Goal: Task Accomplishment & Management: Complete application form

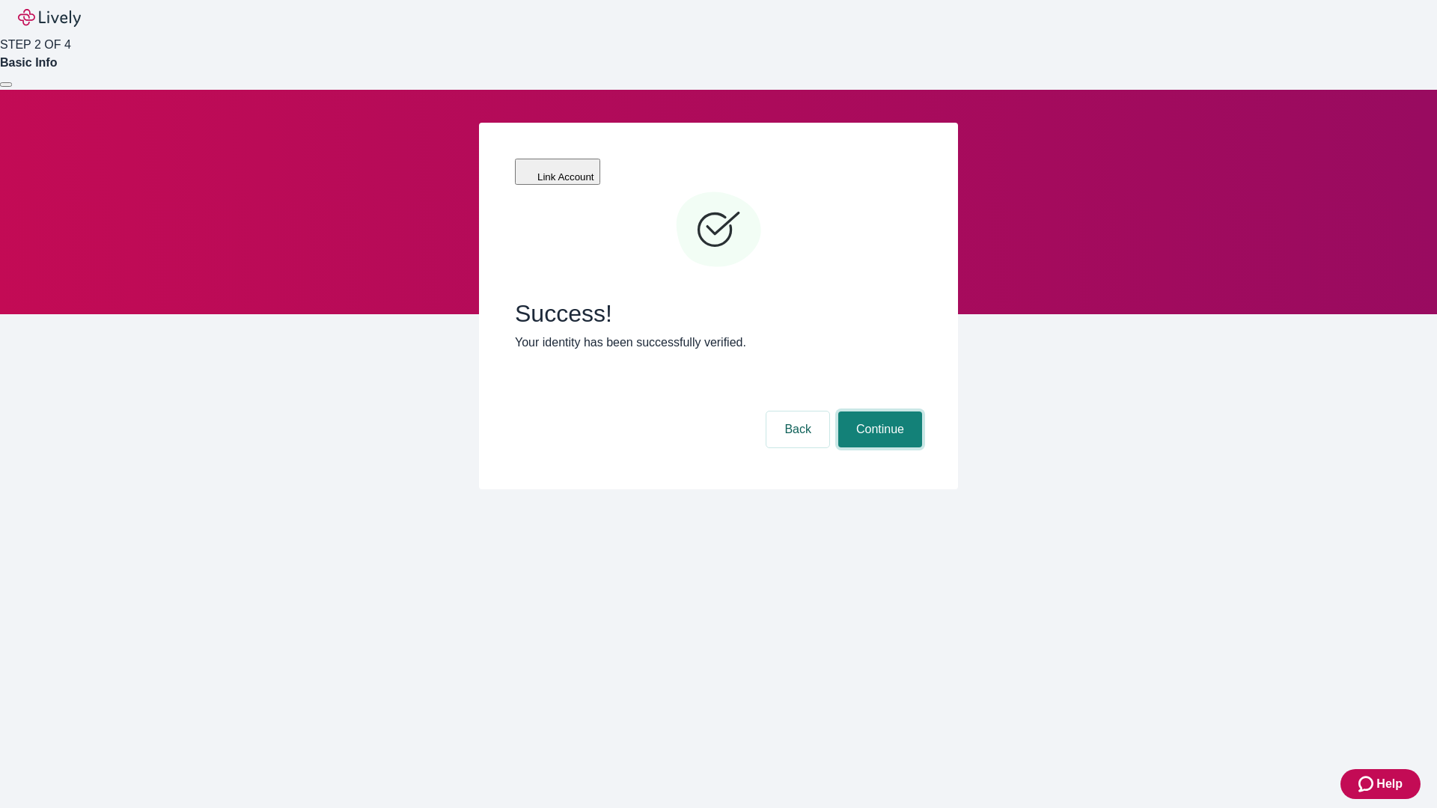
click at [878, 412] on button "Continue" at bounding box center [880, 430] width 84 height 36
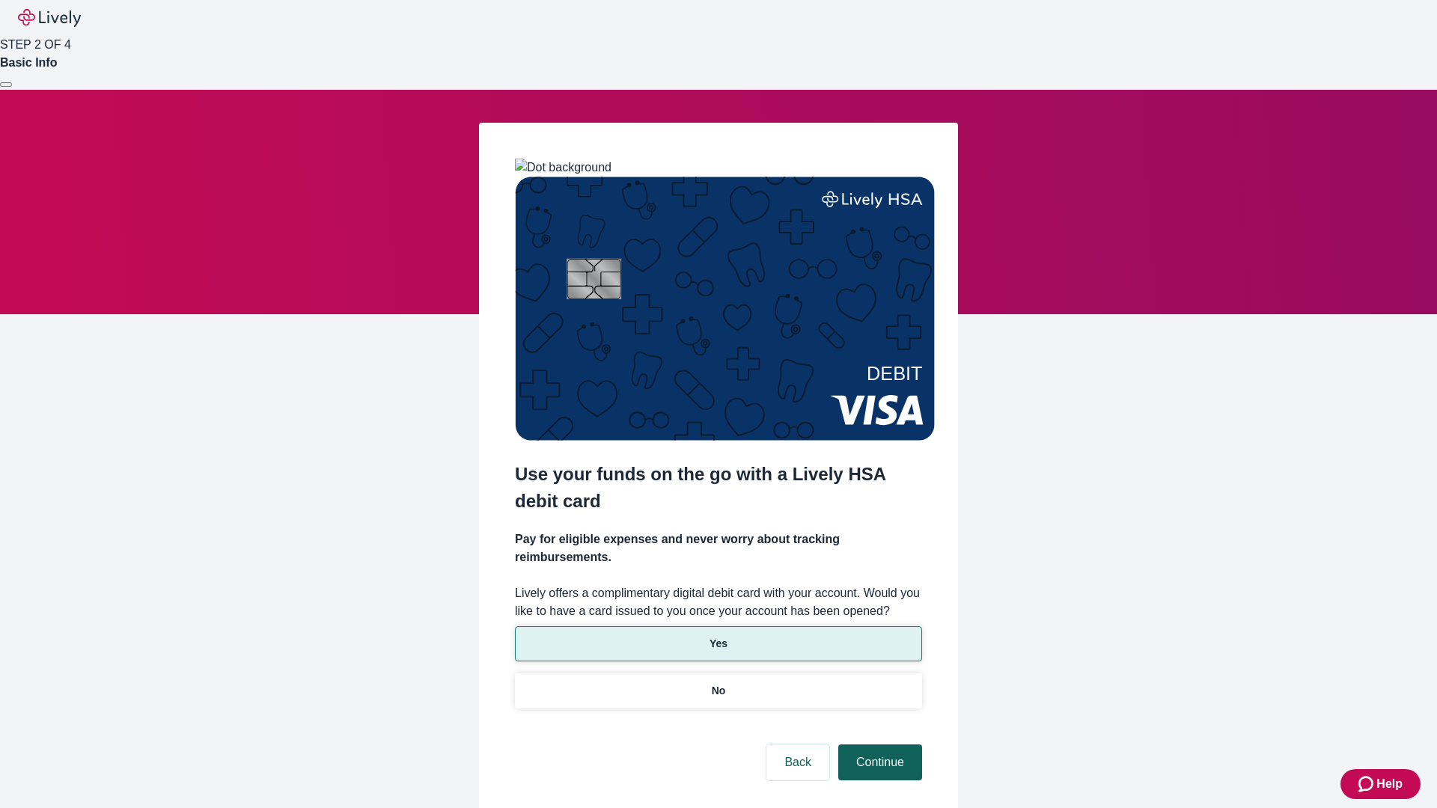
click at [718, 636] on p "Yes" at bounding box center [718, 644] width 18 height 16
click at [878, 745] on button "Continue" at bounding box center [880, 763] width 84 height 36
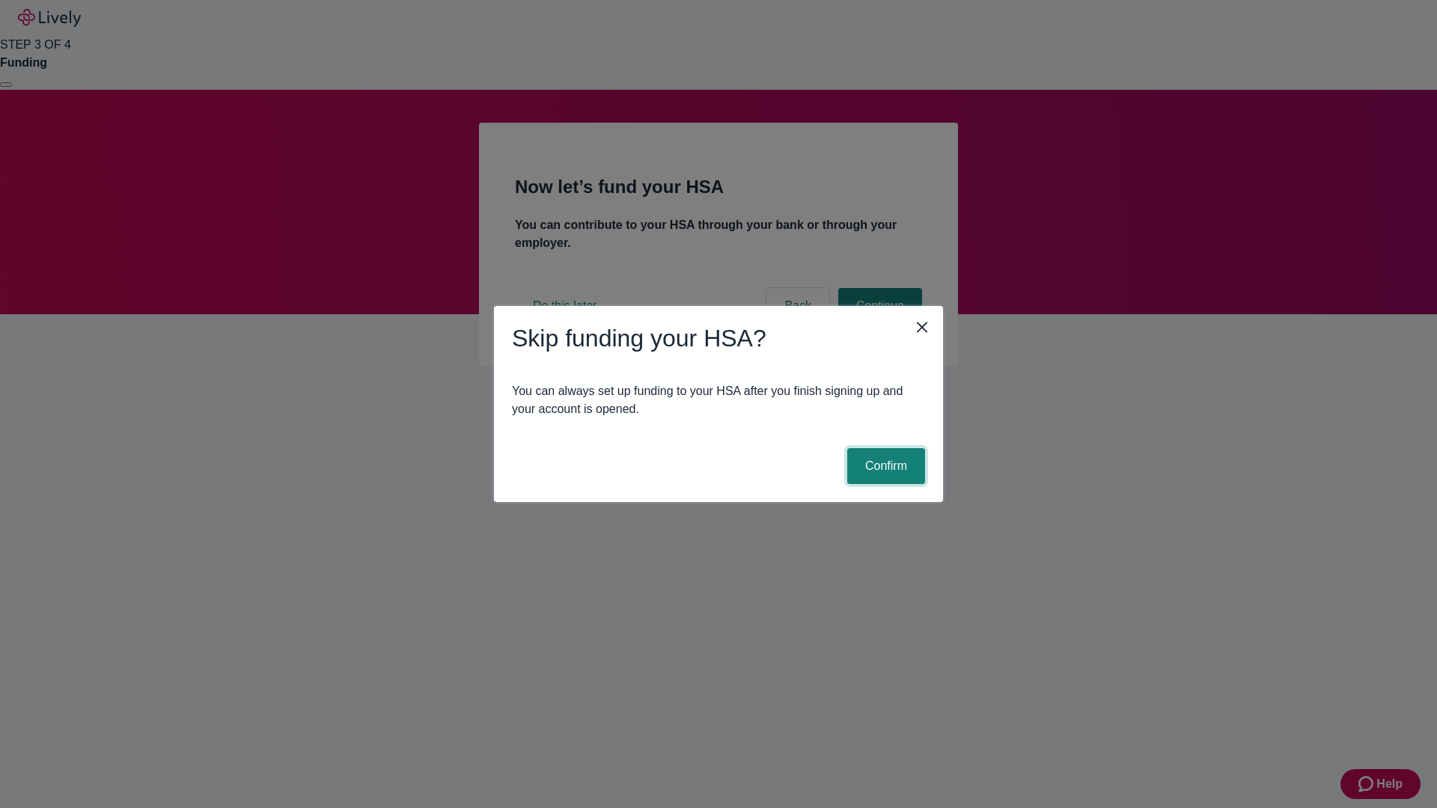
click at [884, 466] on button "Confirm" at bounding box center [886, 466] width 78 height 36
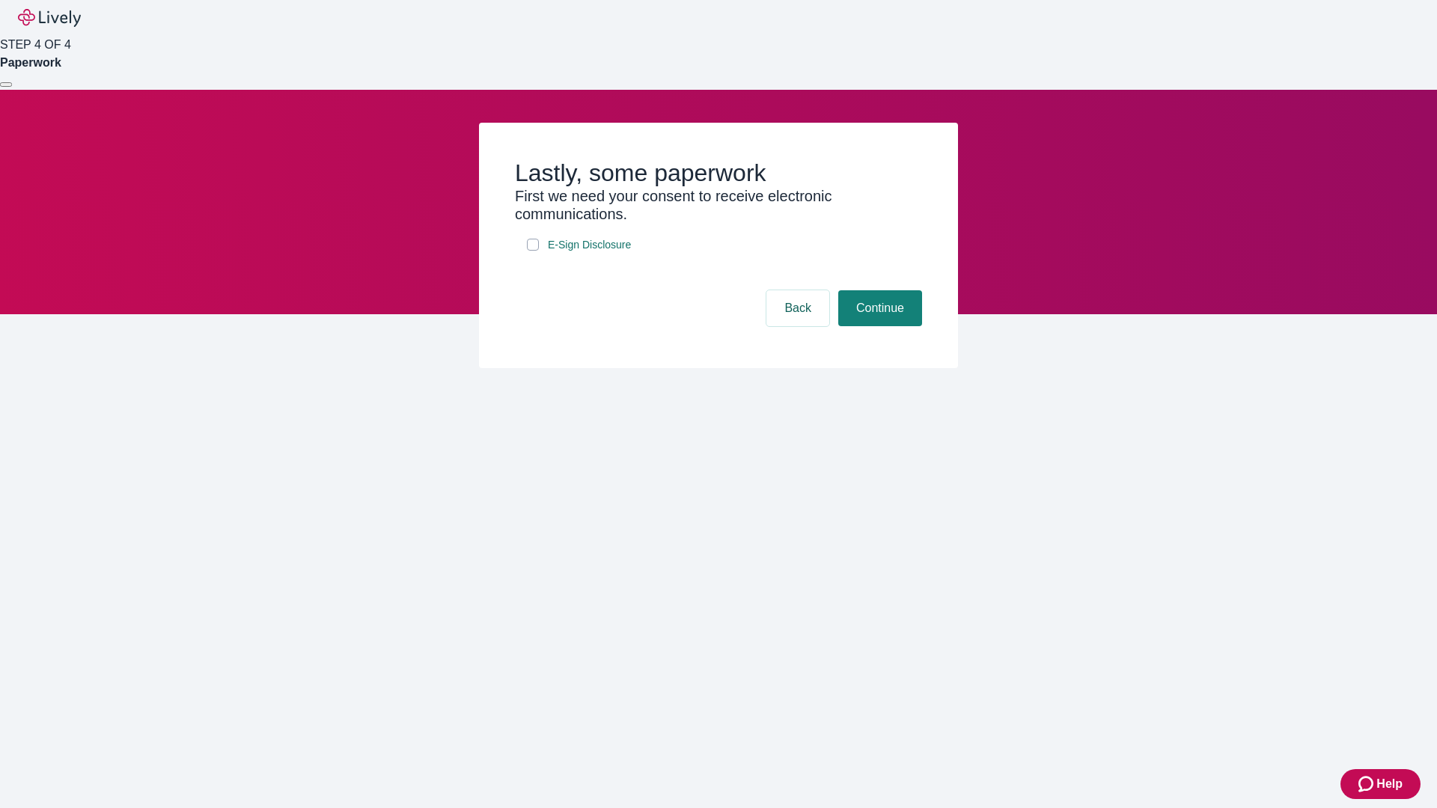
click at [533, 251] on input "E-Sign Disclosure" at bounding box center [533, 245] width 12 height 12
checkbox input "true"
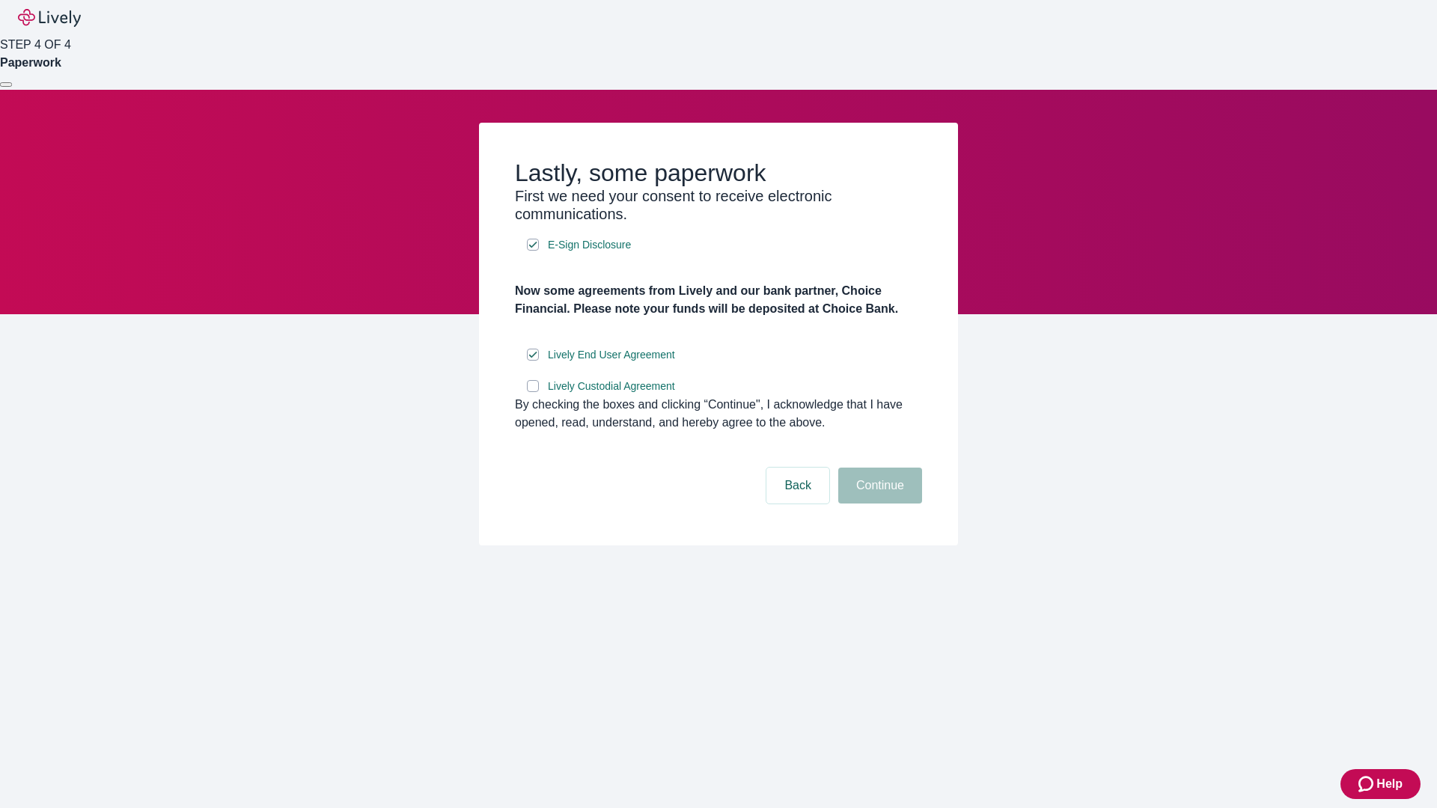
click at [533, 392] on input "Lively Custodial Agreement" at bounding box center [533, 386] width 12 height 12
checkbox input "true"
click at [878, 504] on button "Continue" at bounding box center [880, 486] width 84 height 36
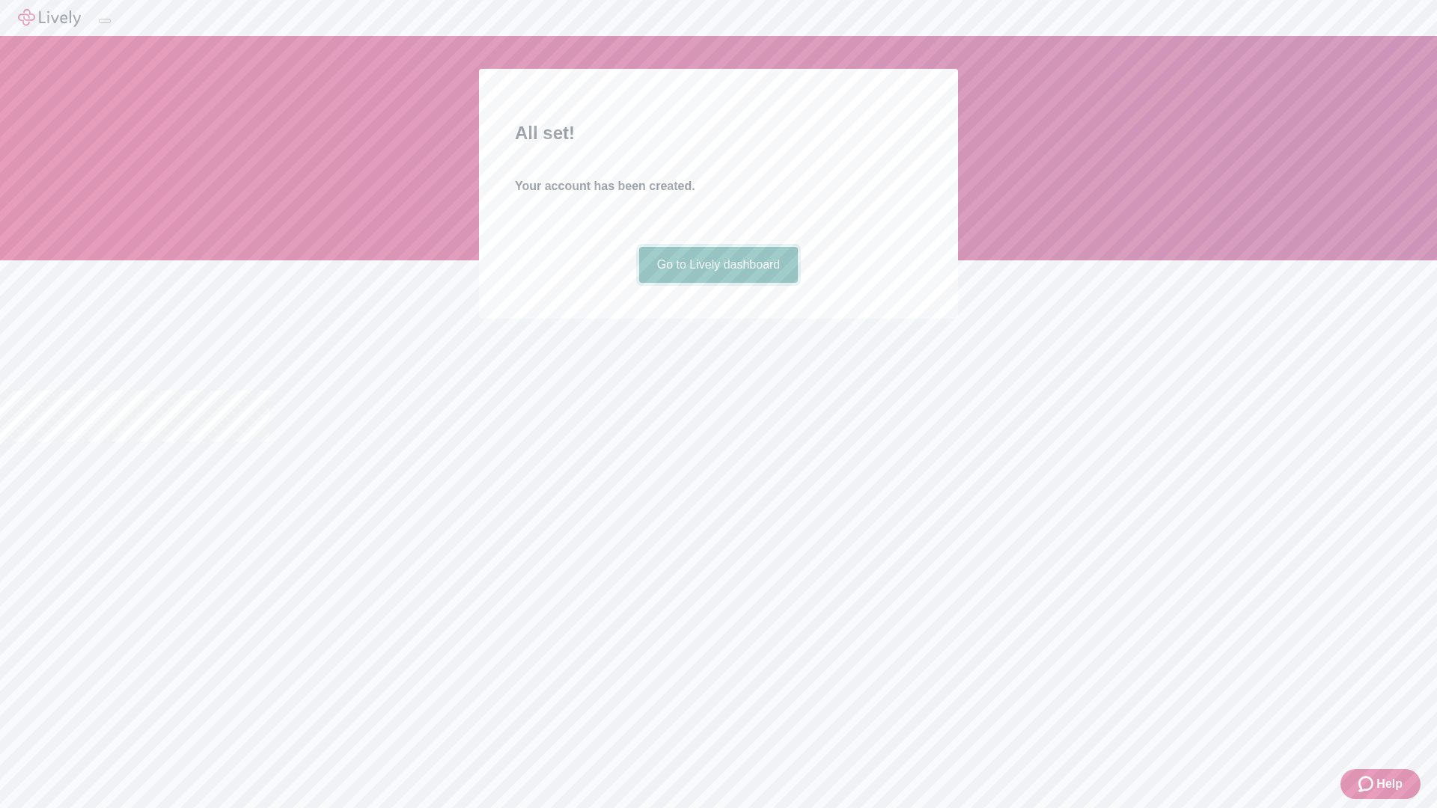
click at [718, 283] on link "Go to Lively dashboard" at bounding box center [718, 265] width 159 height 36
